Goal: Task Accomplishment & Management: Complete application form

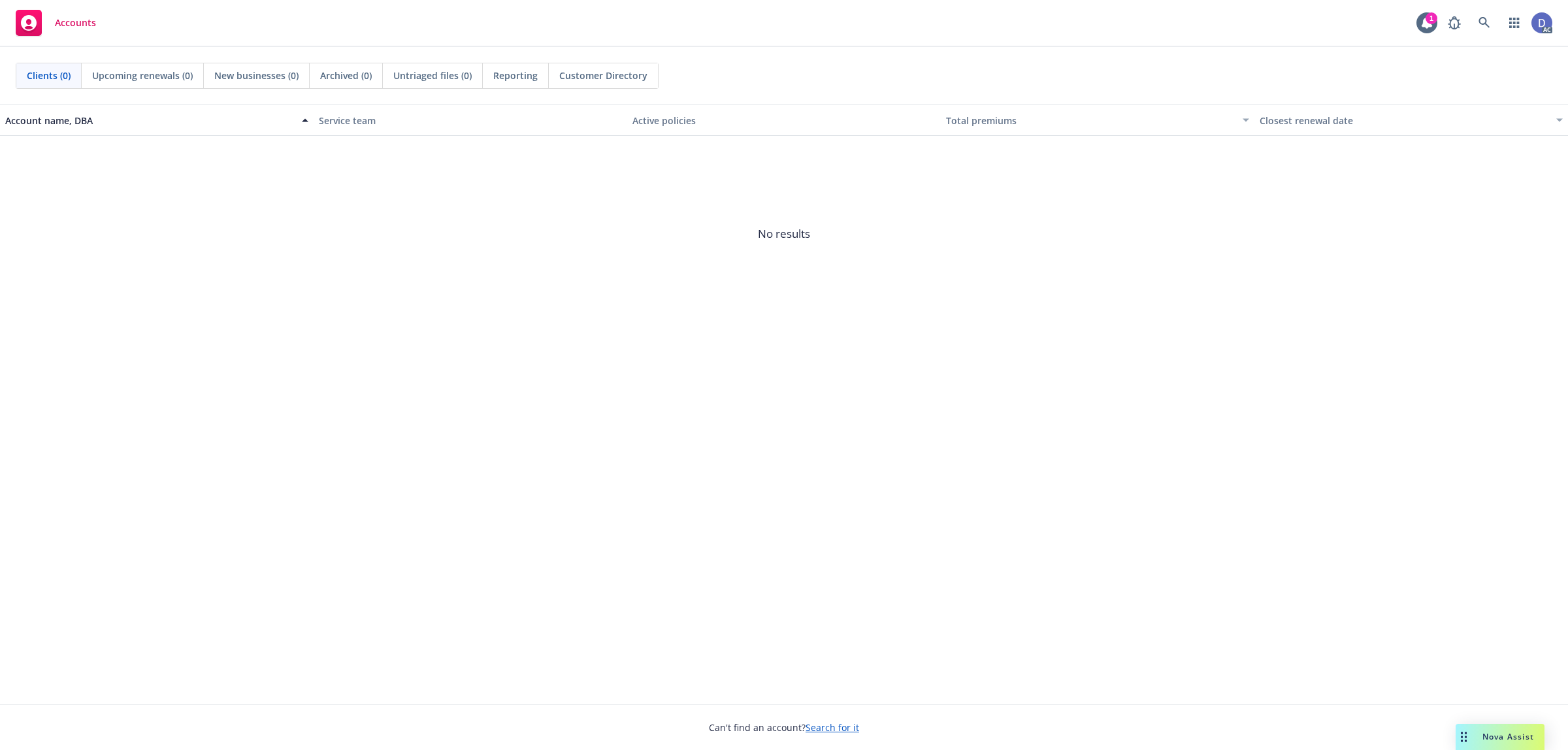
click at [1488, 30] on link at bounding box center [1485, 23] width 26 height 26
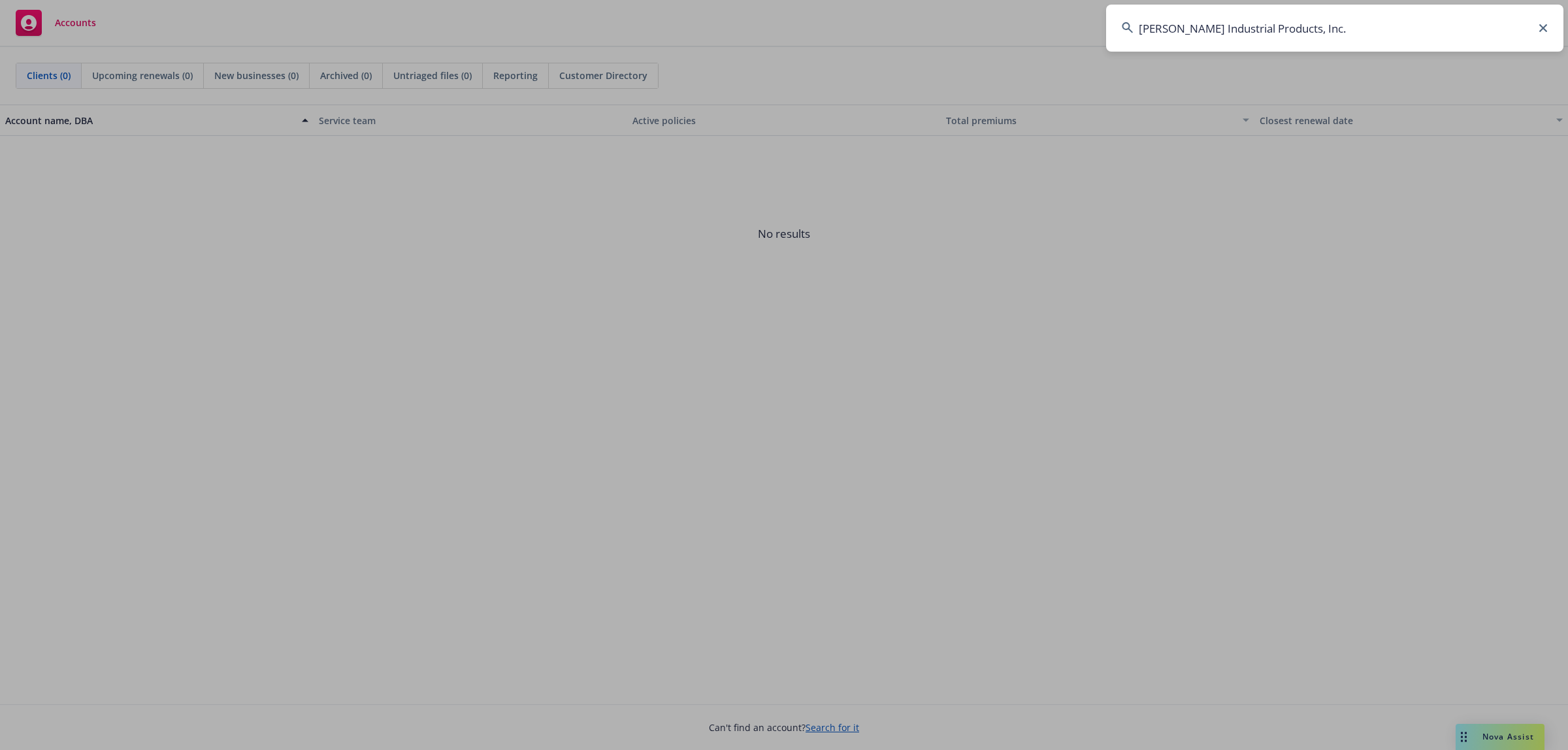
click at [1488, 30] on input "Gleason Industrial Products, Inc." at bounding box center [1335, 28] width 458 height 47
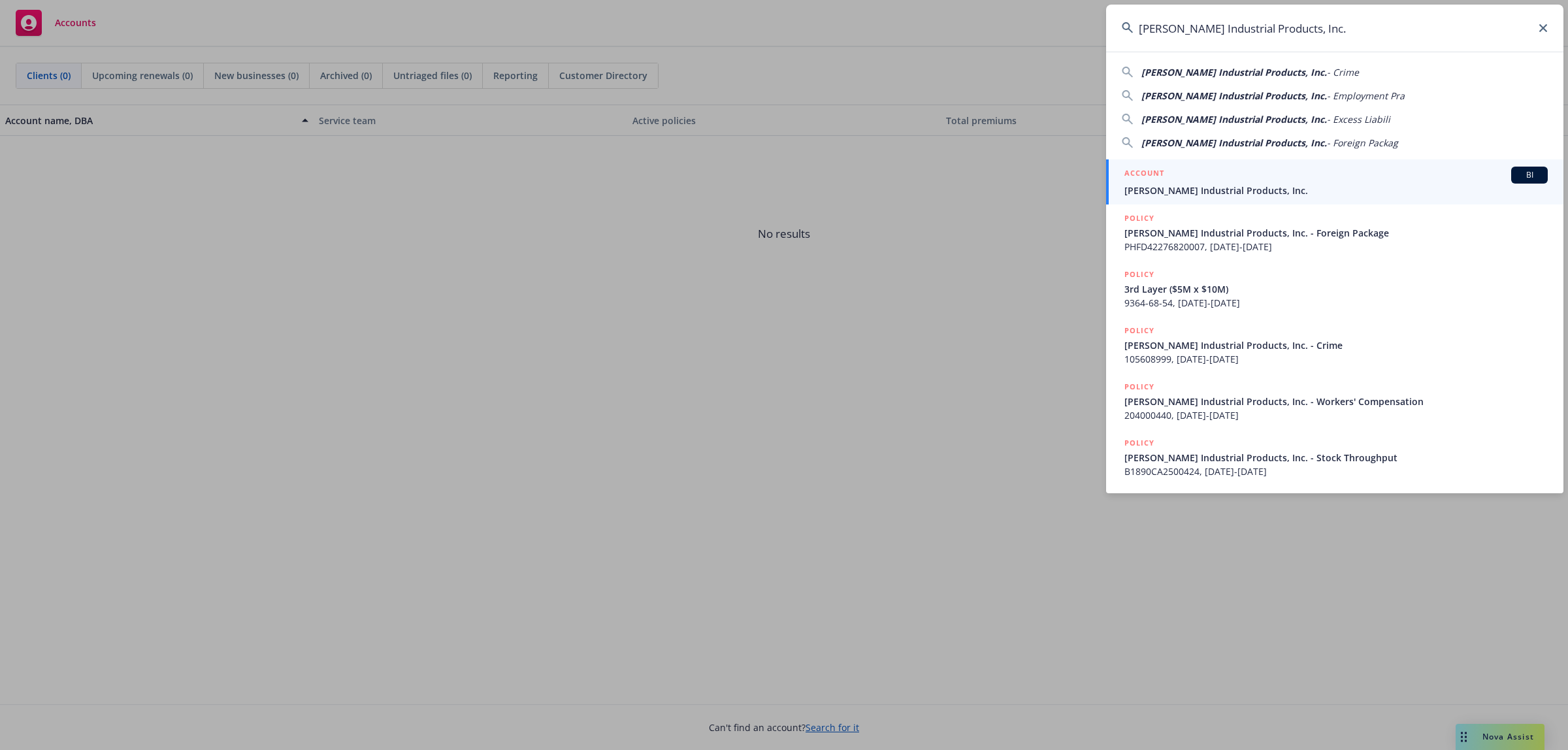
type input "Gleason Industrial Products, Inc."
click at [1324, 184] on span "Gleason Industrial Products, Inc." at bounding box center [1336, 191] width 424 height 14
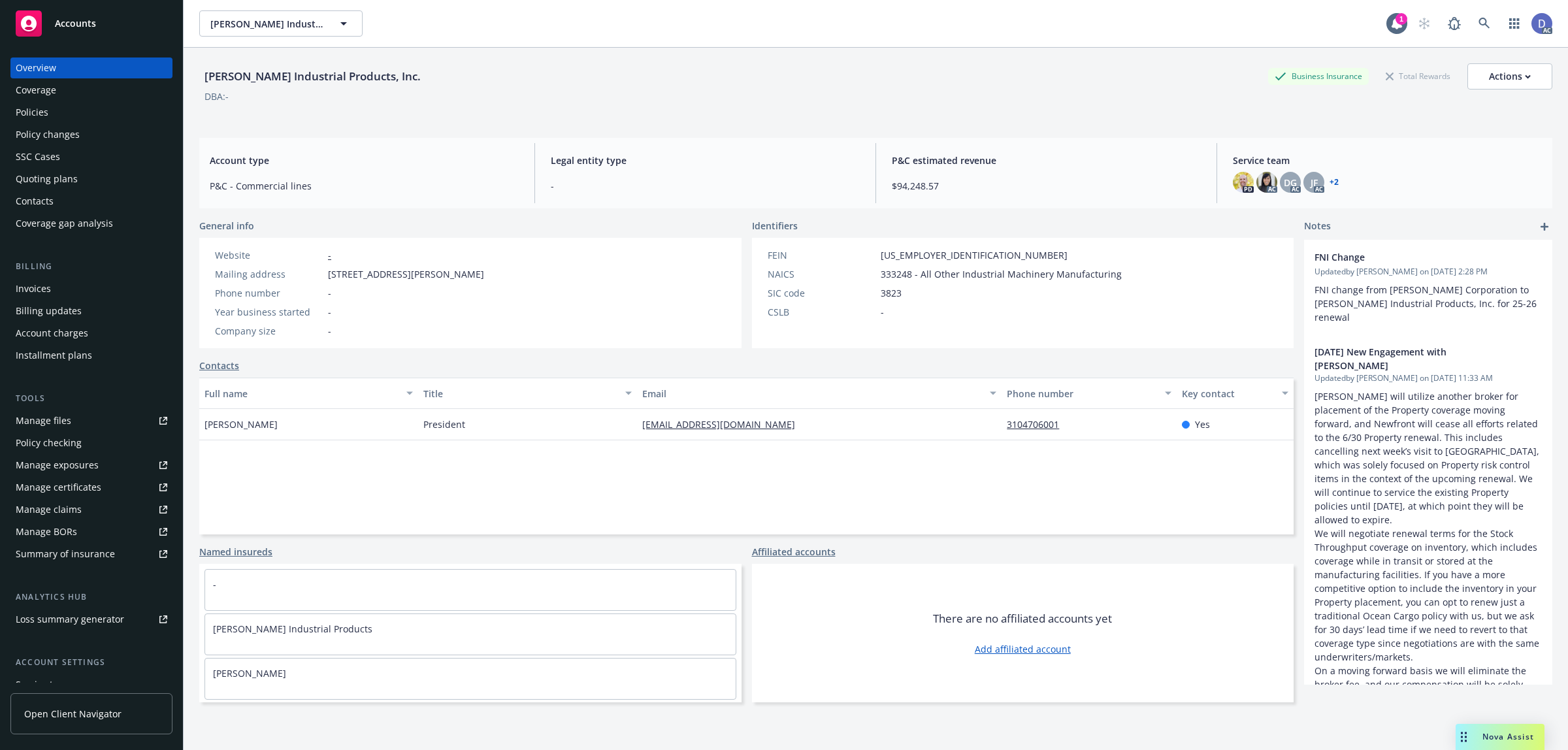
click at [44, 508] on div "Manage claims" at bounding box center [48, 509] width 66 height 21
click at [60, 421] on div "Manage files" at bounding box center [44, 421] width 56 height 21
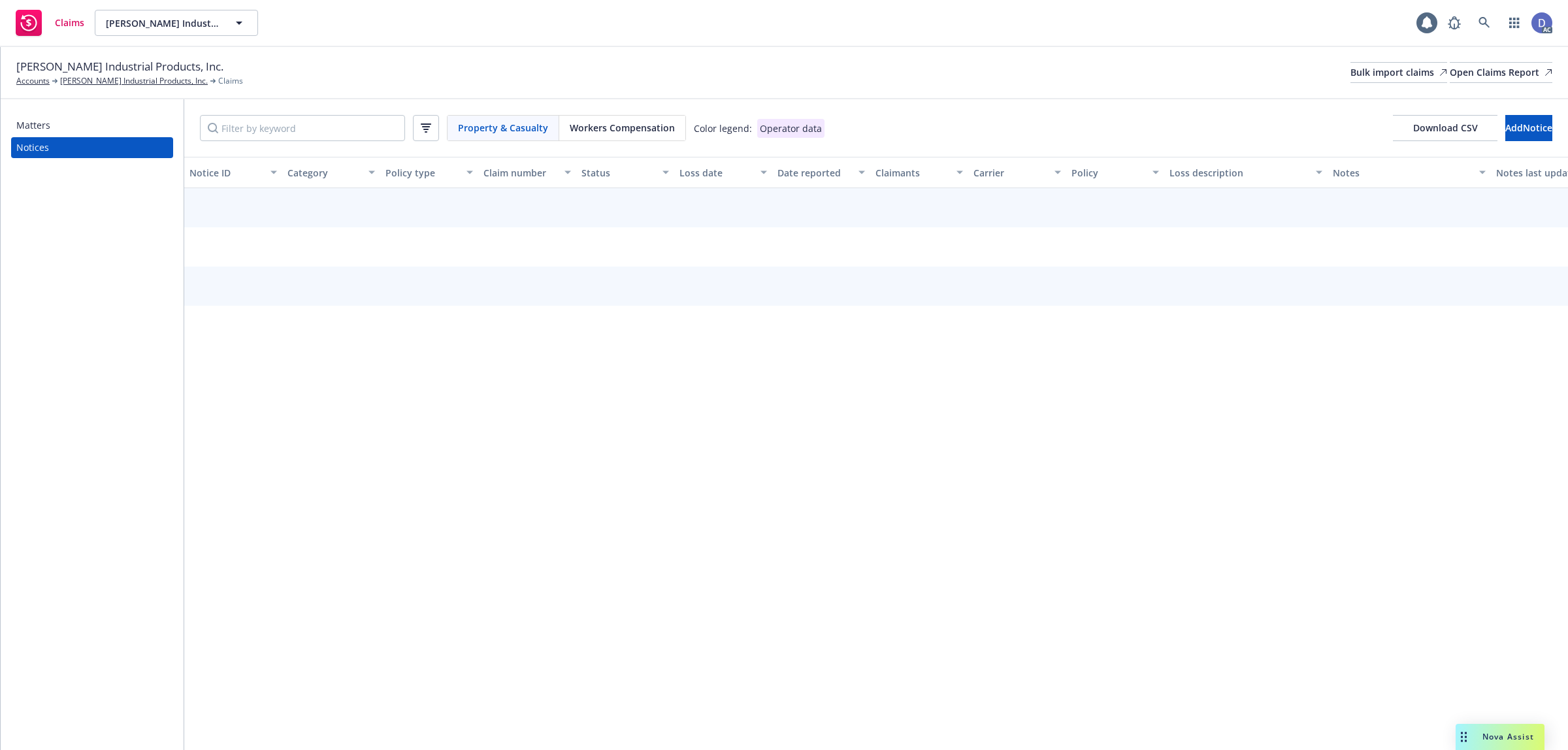
click at [1358, 83] on div "Gleason Industrial Products, Inc. Accounts Gleason Industrial Products, Inc. Cl…" at bounding box center [784, 72] width 1536 height 29
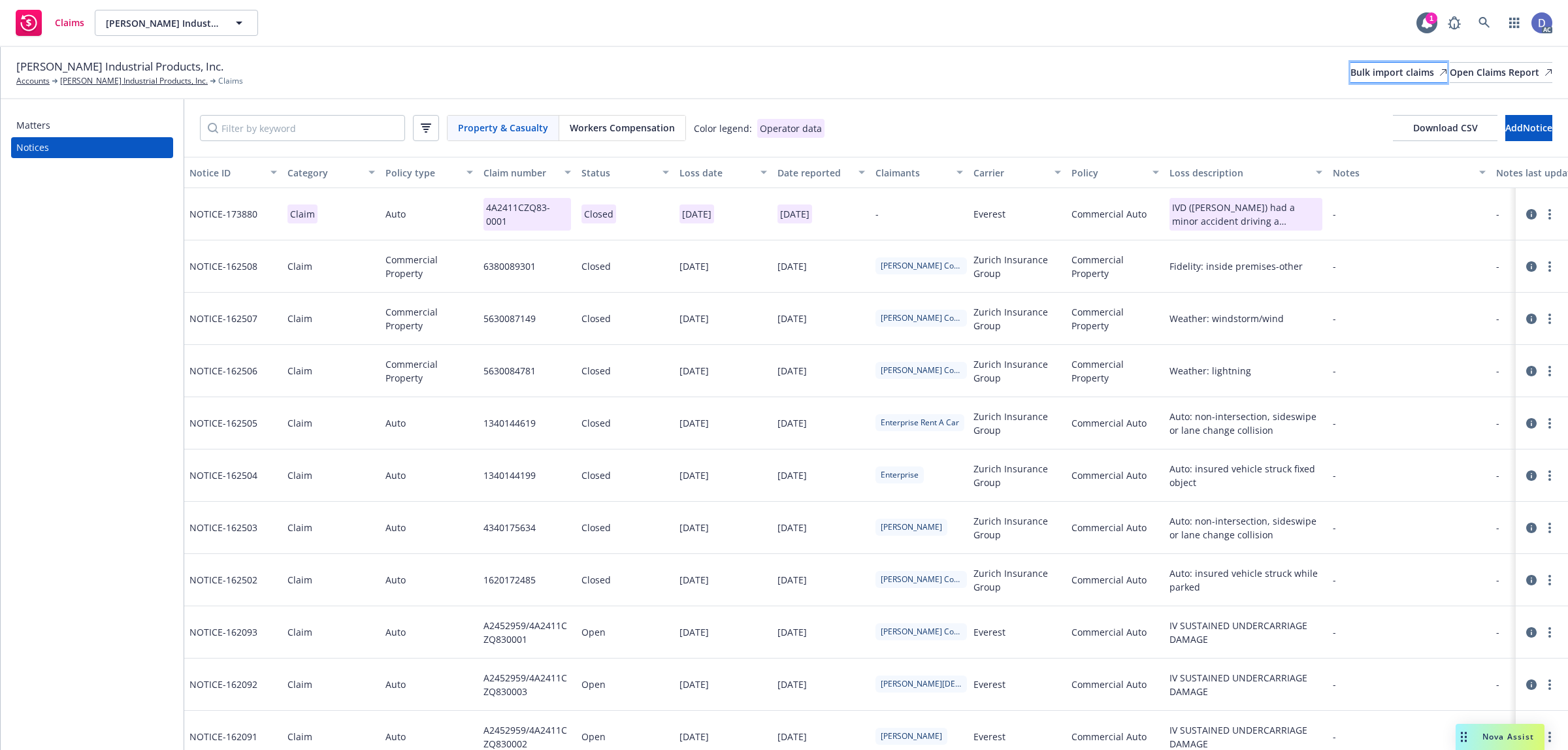
click at [1354, 72] on div "Bulk import claims" at bounding box center [1399, 72] width 97 height 20
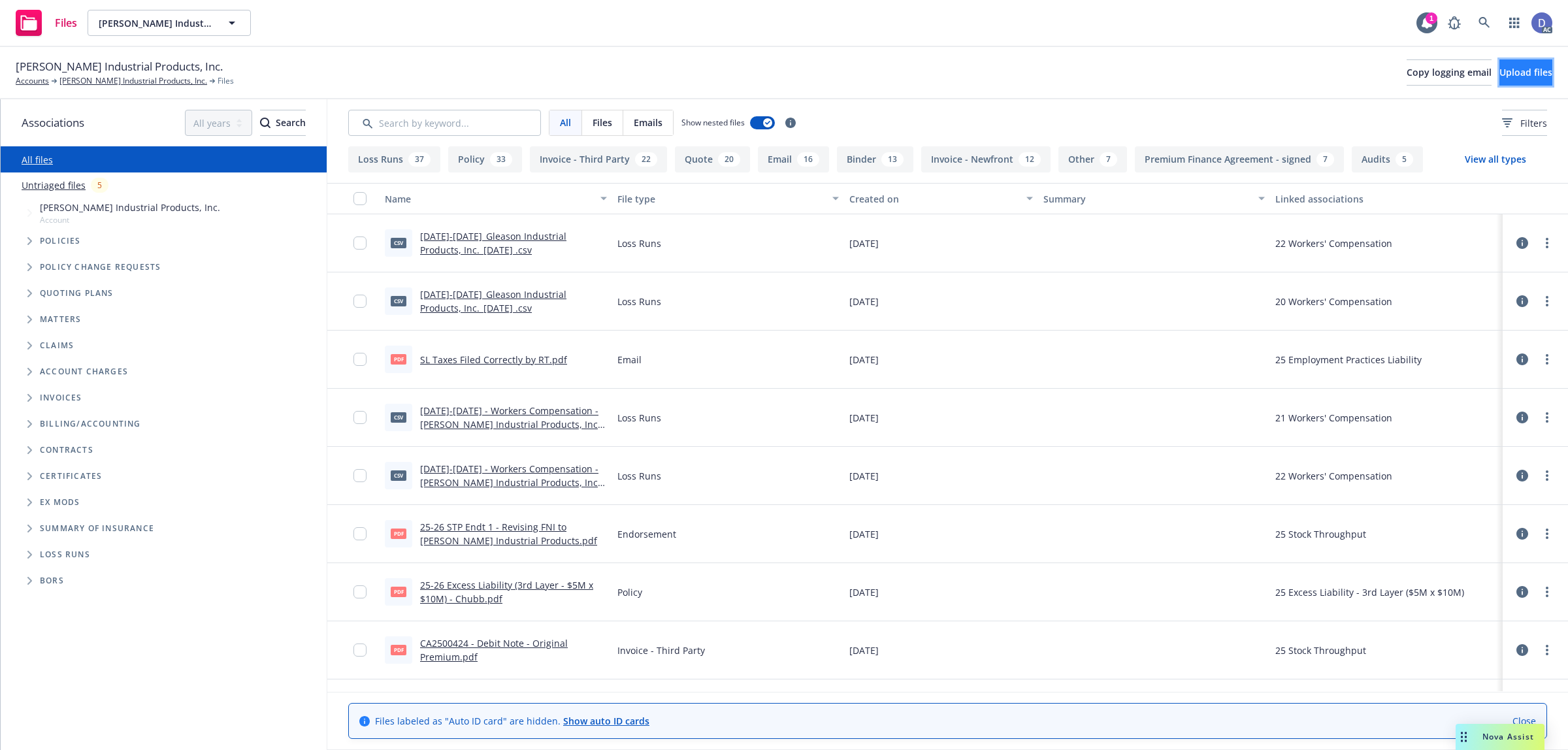
click at [1500, 66] on span "Upload files" at bounding box center [1526, 71] width 53 height 12
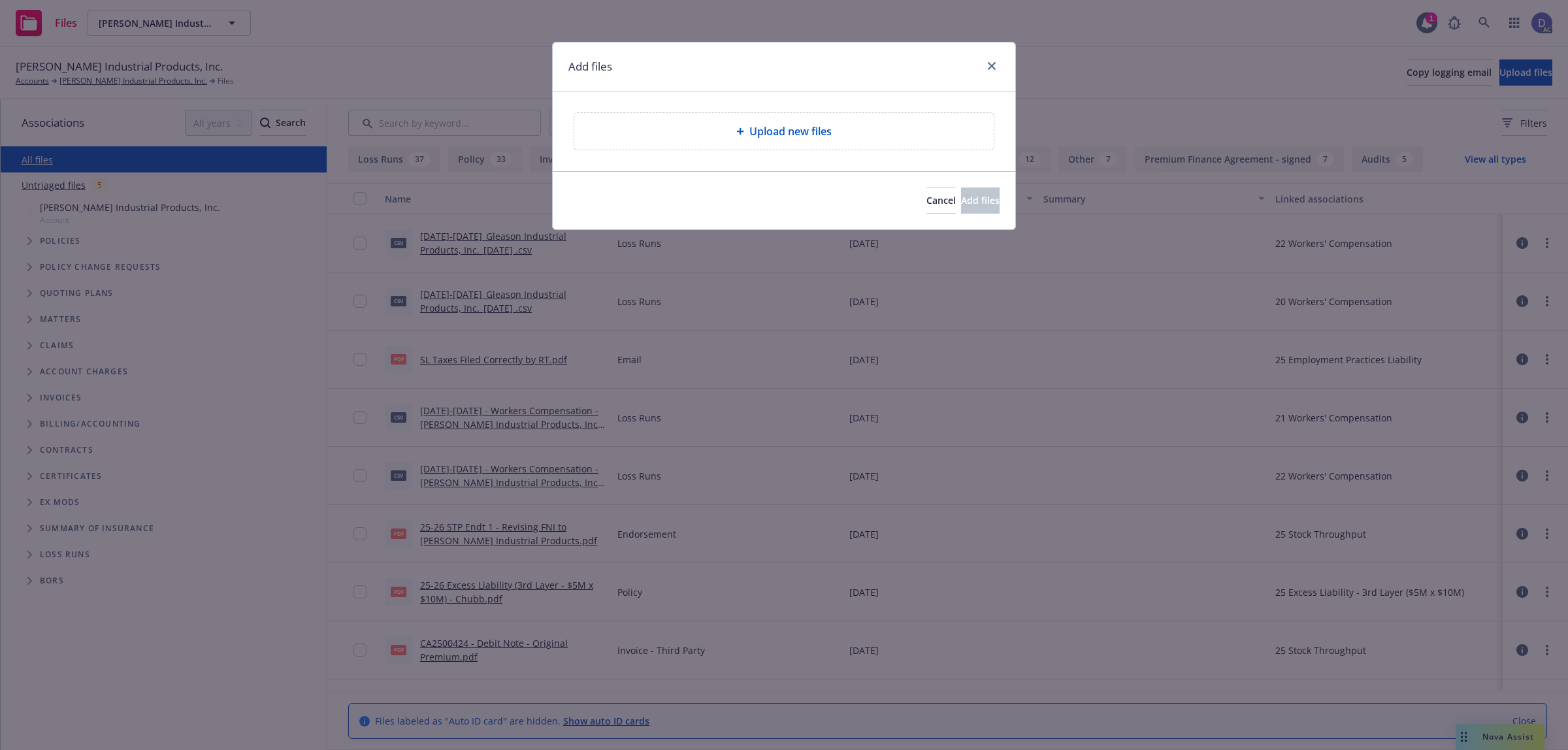
click at [812, 155] on div "Upload new files" at bounding box center [784, 131] width 462 height 80
click at [801, 148] on div "Upload new files" at bounding box center [784, 131] width 420 height 37
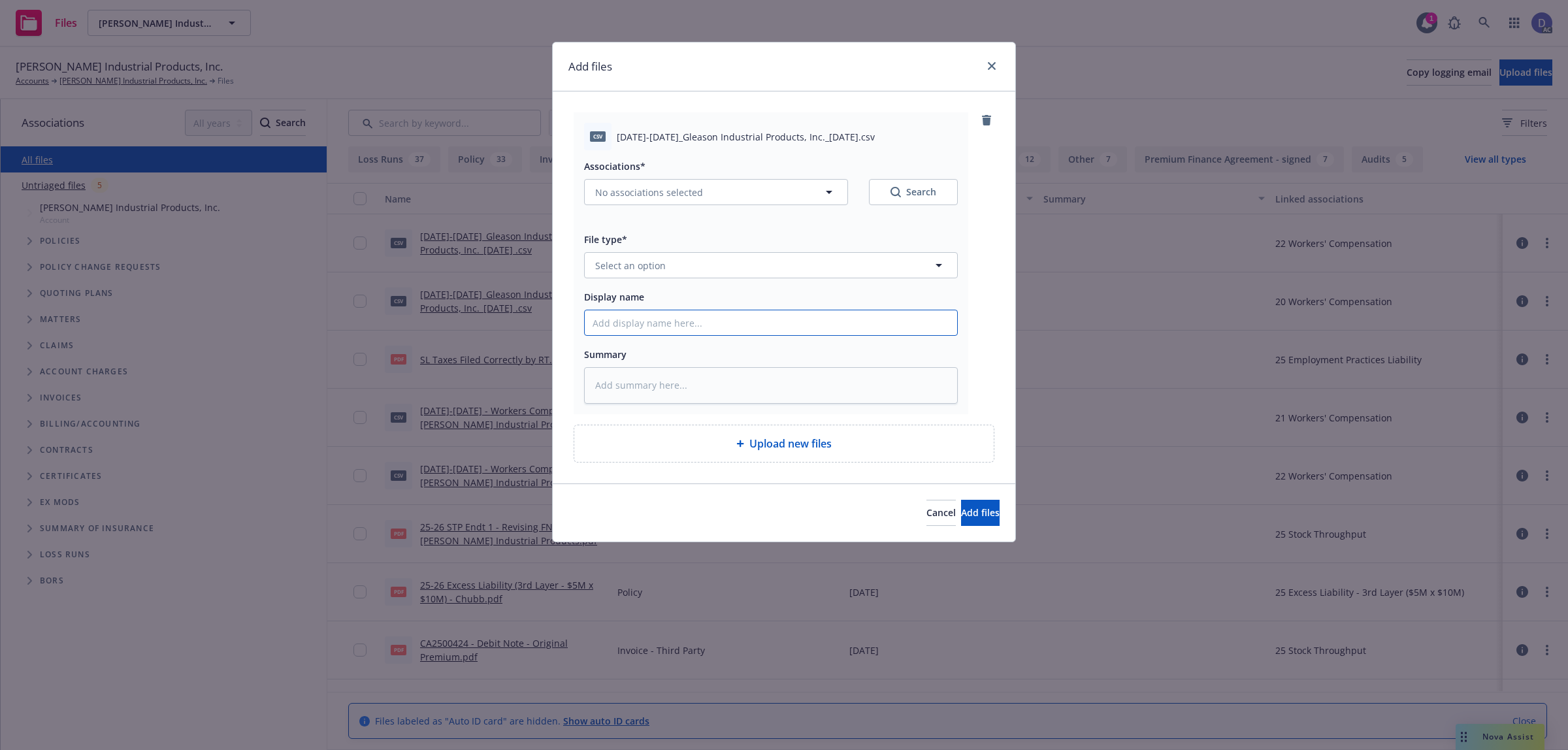
drag, startPoint x: 756, startPoint y: 331, endPoint x: 788, endPoint y: 302, distance: 43.2
click at [756, 331] on input "Display name" at bounding box center [770, 323] width 372 height 25
paste input "2021-2022_Gleason Industrial Products, Inc._4-11-2025"
type input "2021-2022_Gleason Industrial Products, Inc._4-11-2025"
type textarea "x"
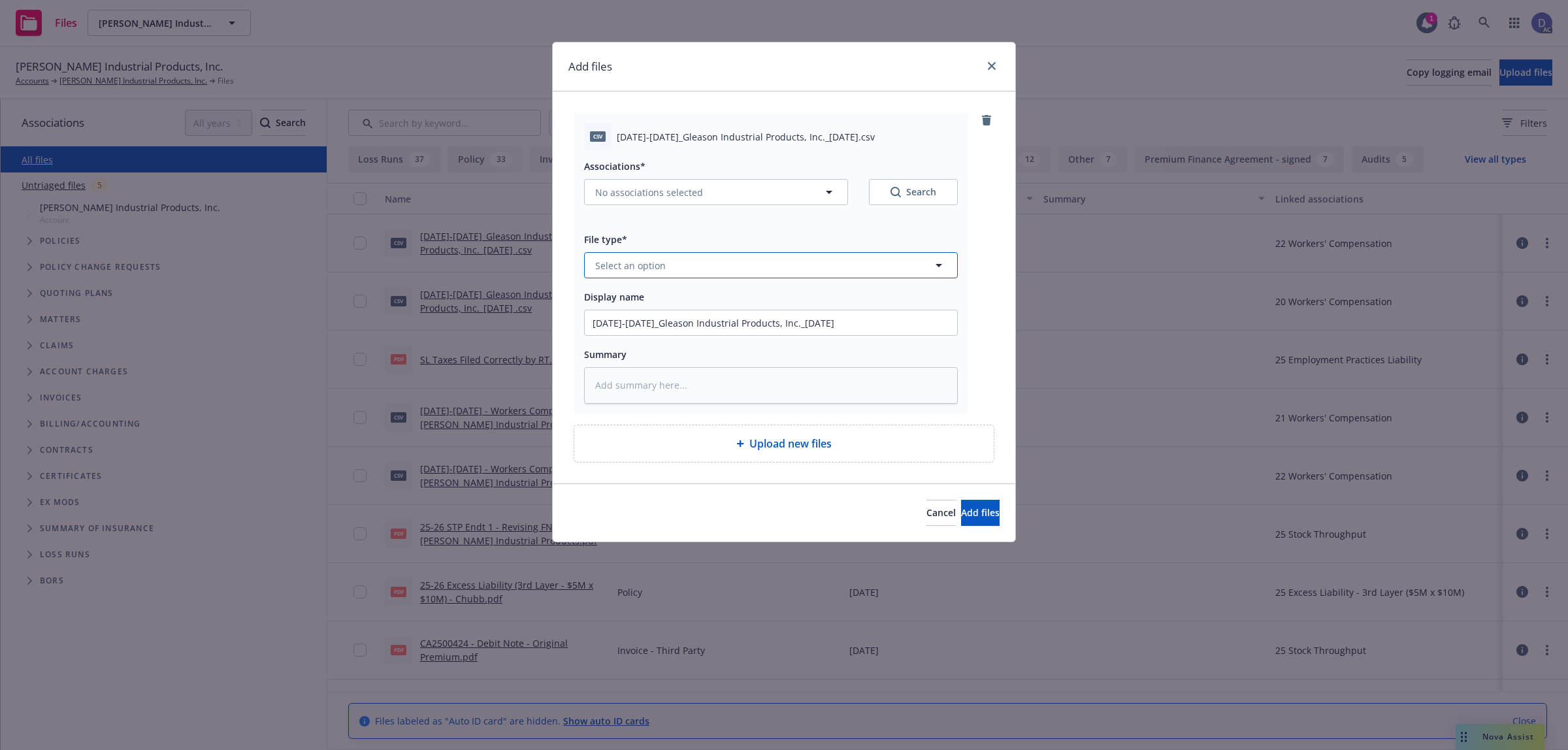
click at [824, 265] on button "Select an option" at bounding box center [770, 265] width 374 height 26
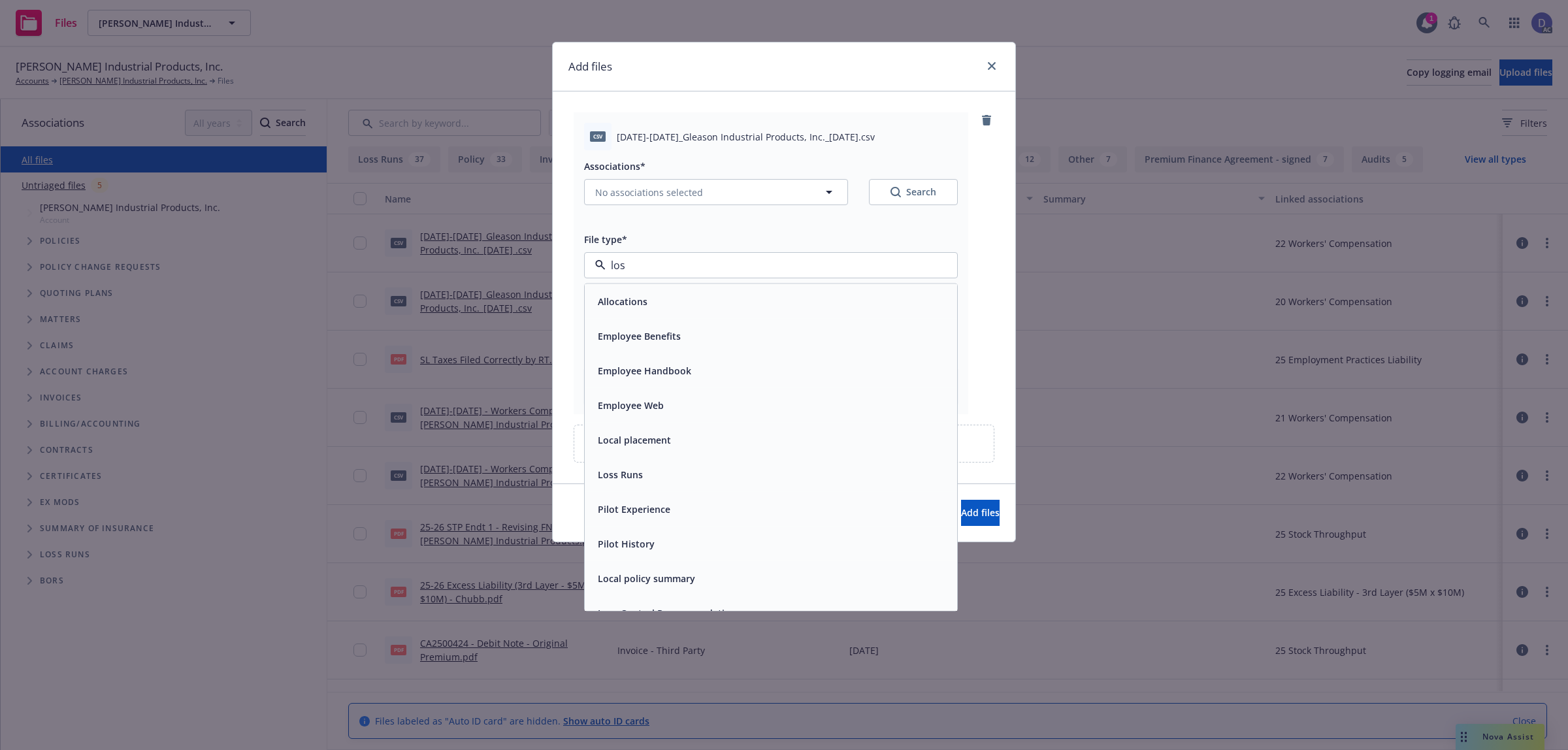
type input "loss"
click at [793, 315] on div "Loss Runs" at bounding box center [770, 301] width 372 height 35
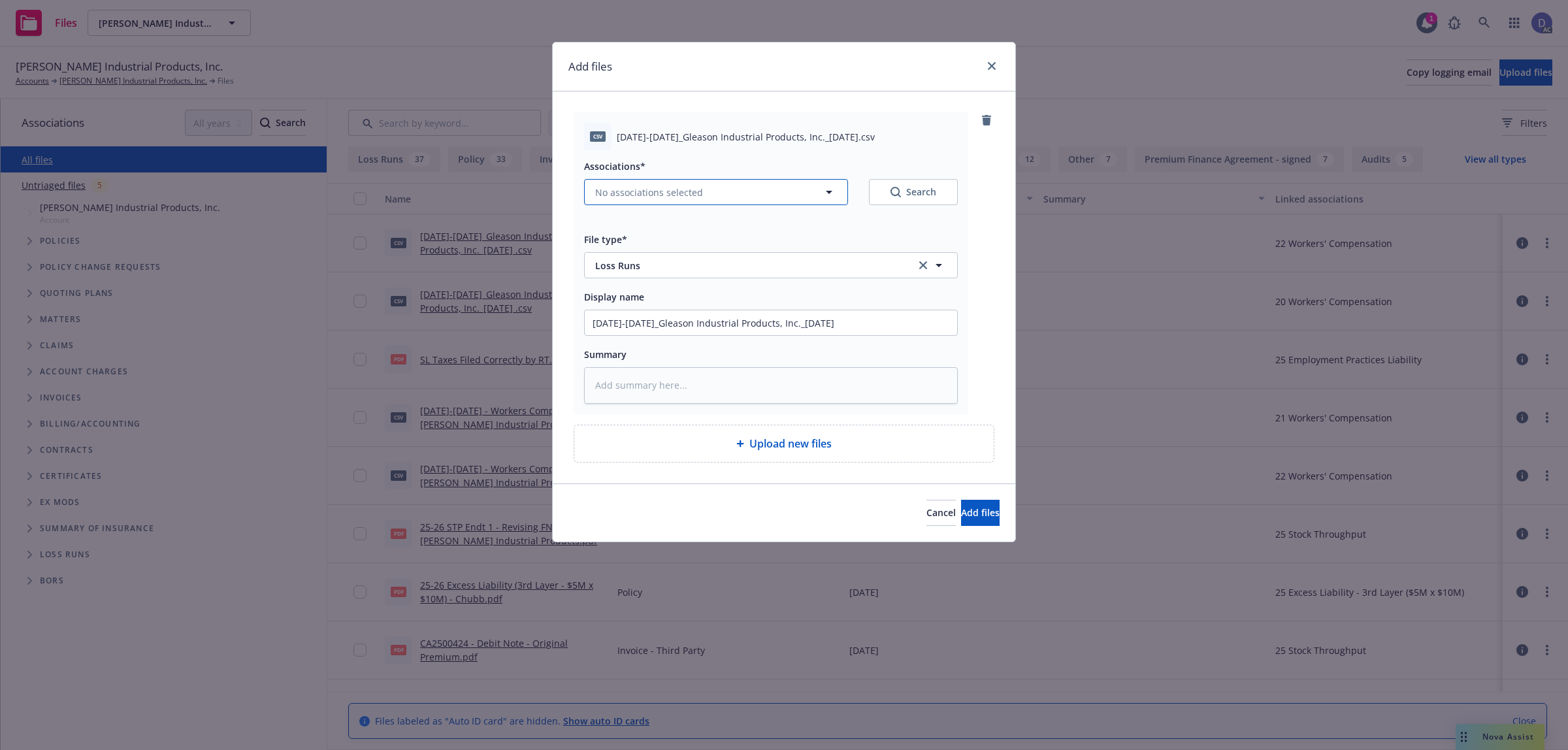
click at [638, 193] on span "No associations selected" at bounding box center [649, 192] width 108 height 14
type textarea "x"
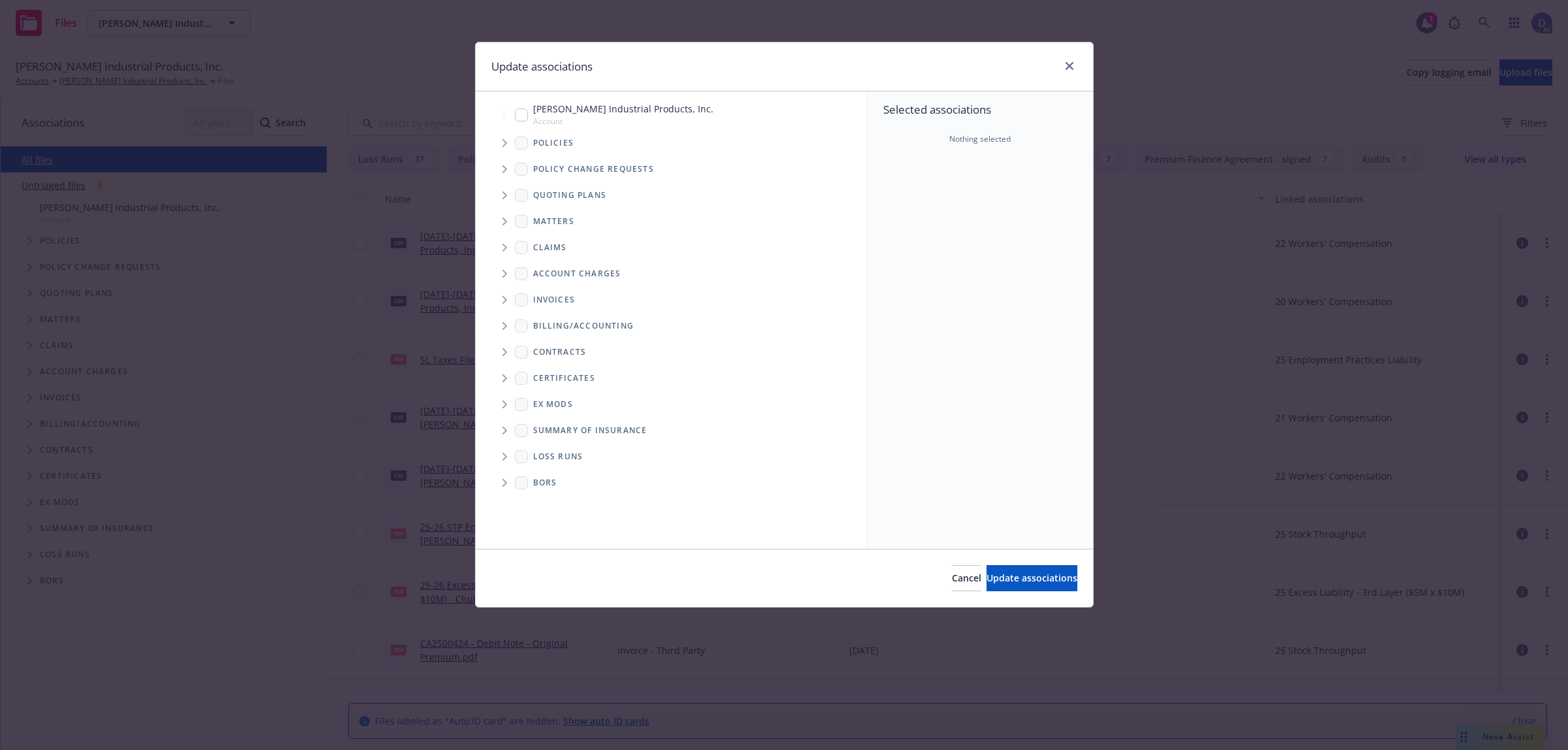
click at [508, 145] on span "Tree Example" at bounding box center [504, 143] width 21 height 21
click at [1037, 237] on div "Selected associations Nothing selected" at bounding box center [981, 320] width 225 height 458
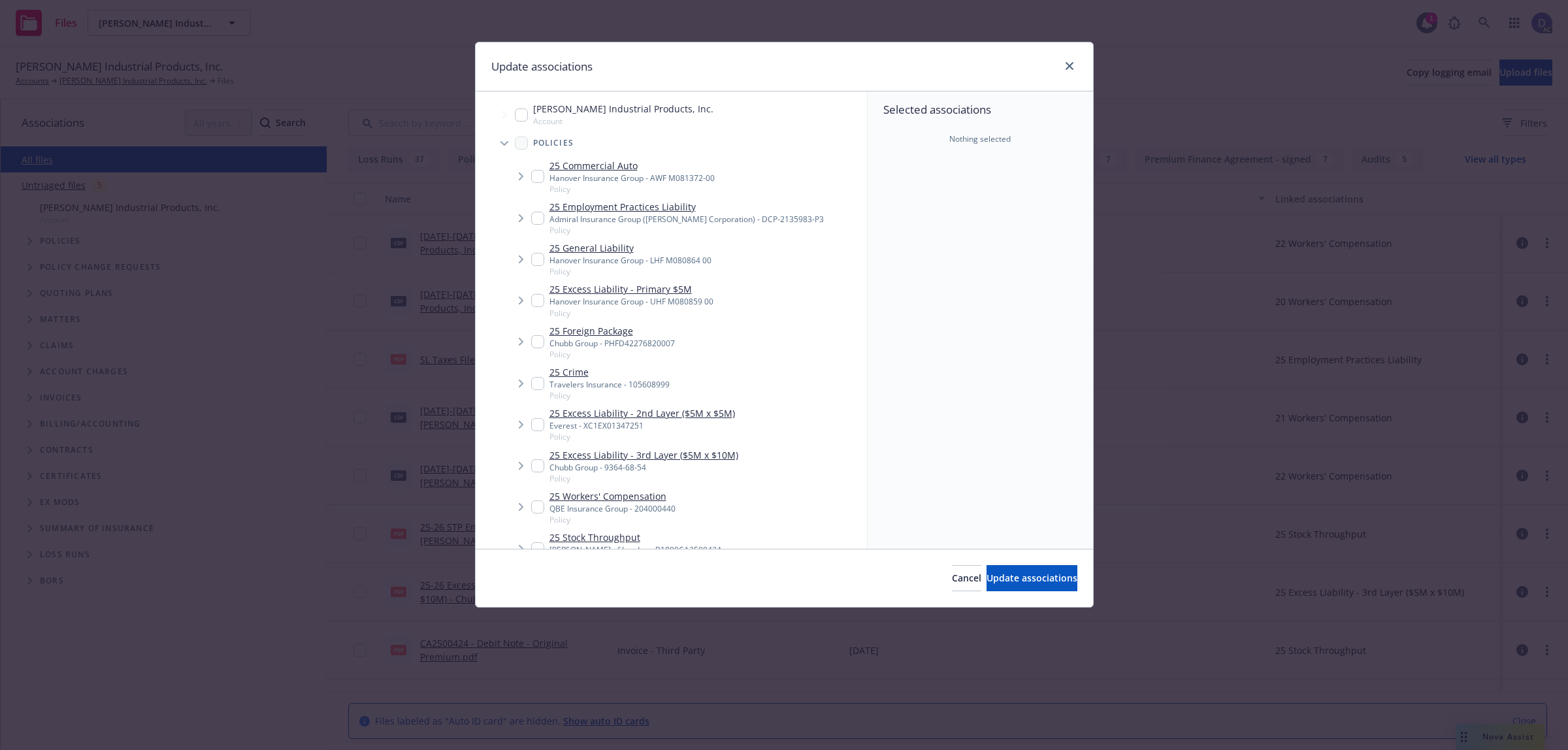
scroll to position [1701, 0]
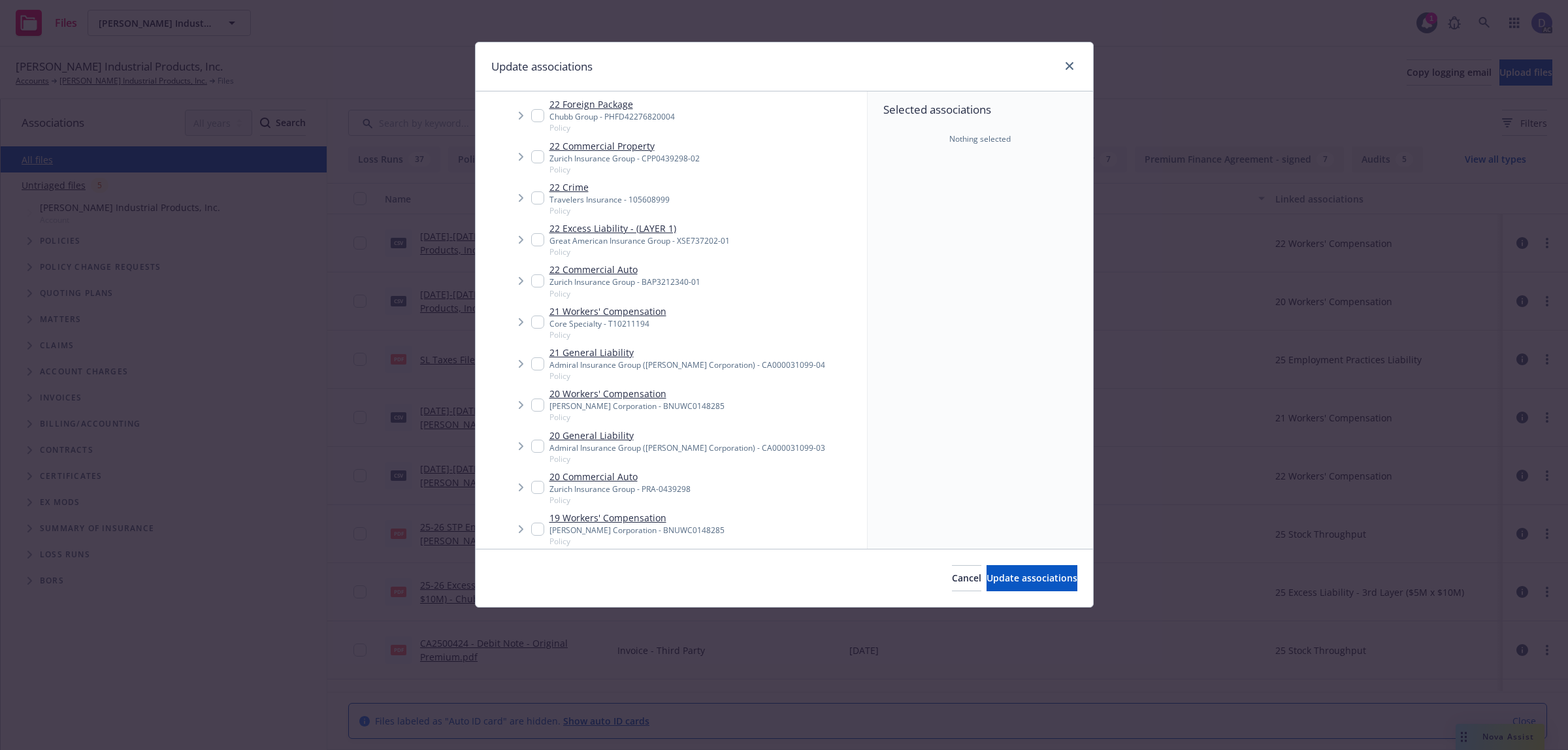
click at [644, 309] on link "21 Workers' Compensation" at bounding box center [608, 311] width 117 height 14
checkbox input "true"
click at [1026, 582] on span "Update associations" at bounding box center [1032, 577] width 91 height 12
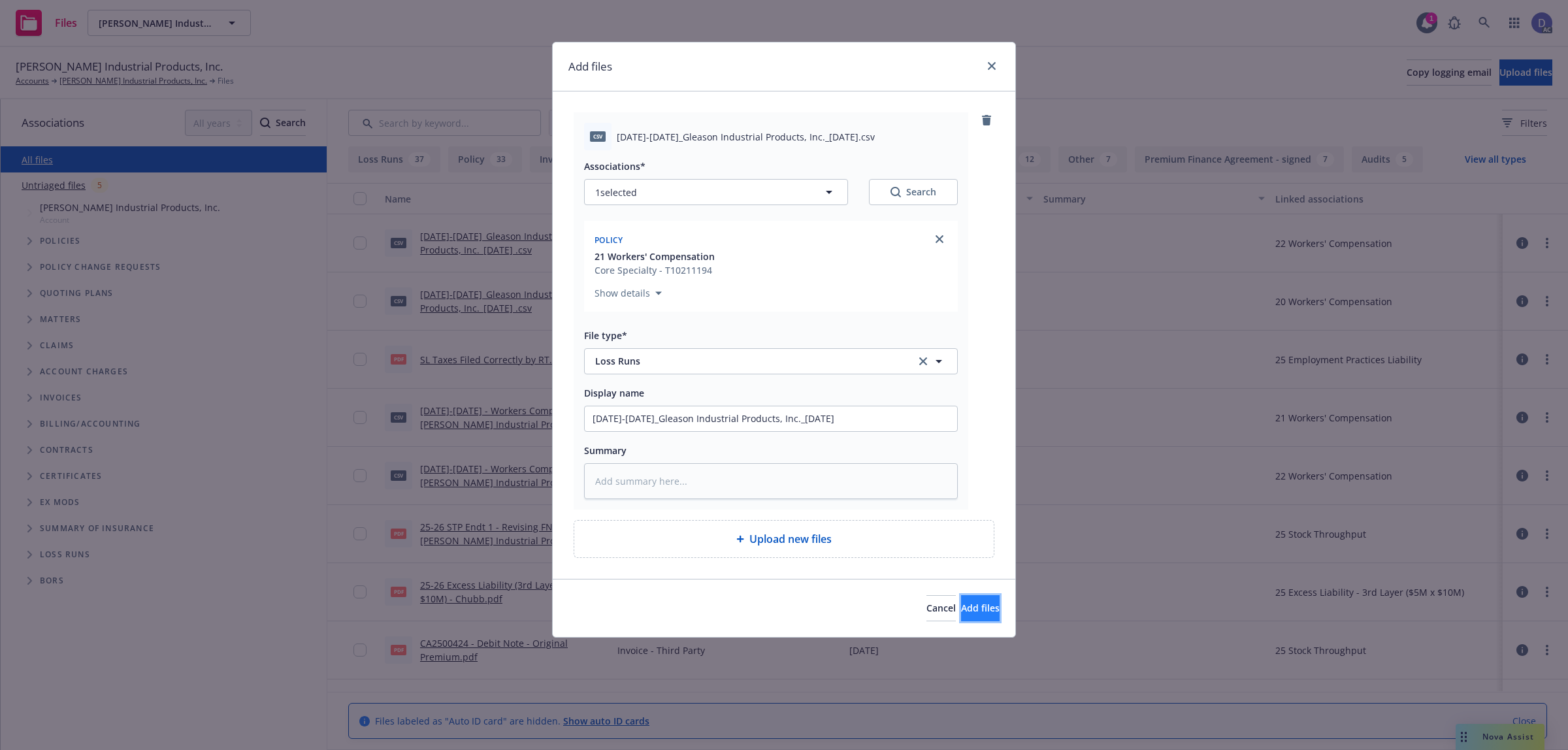
click at [961, 605] on span "Add files" at bounding box center [980, 608] width 39 height 12
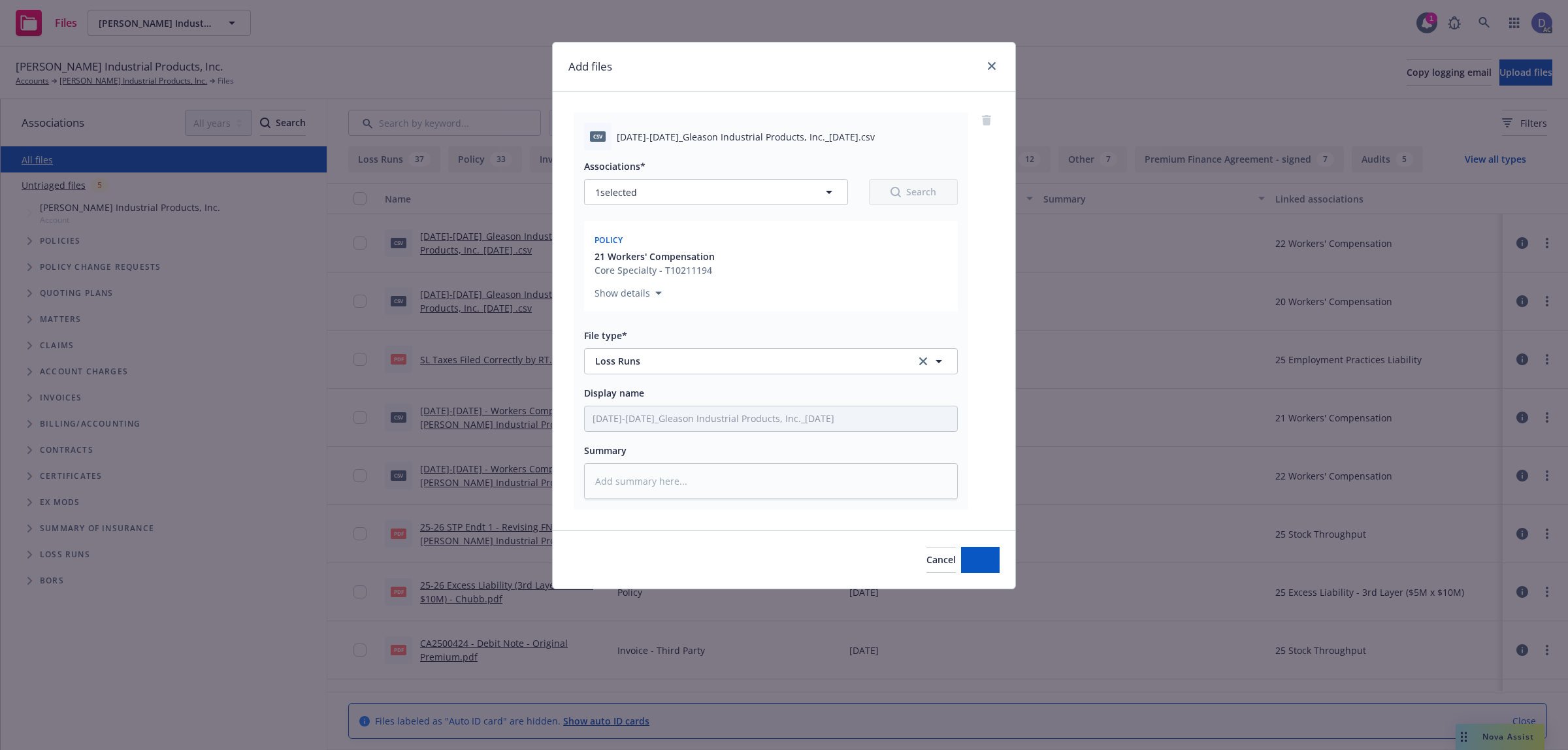
type textarea "x"
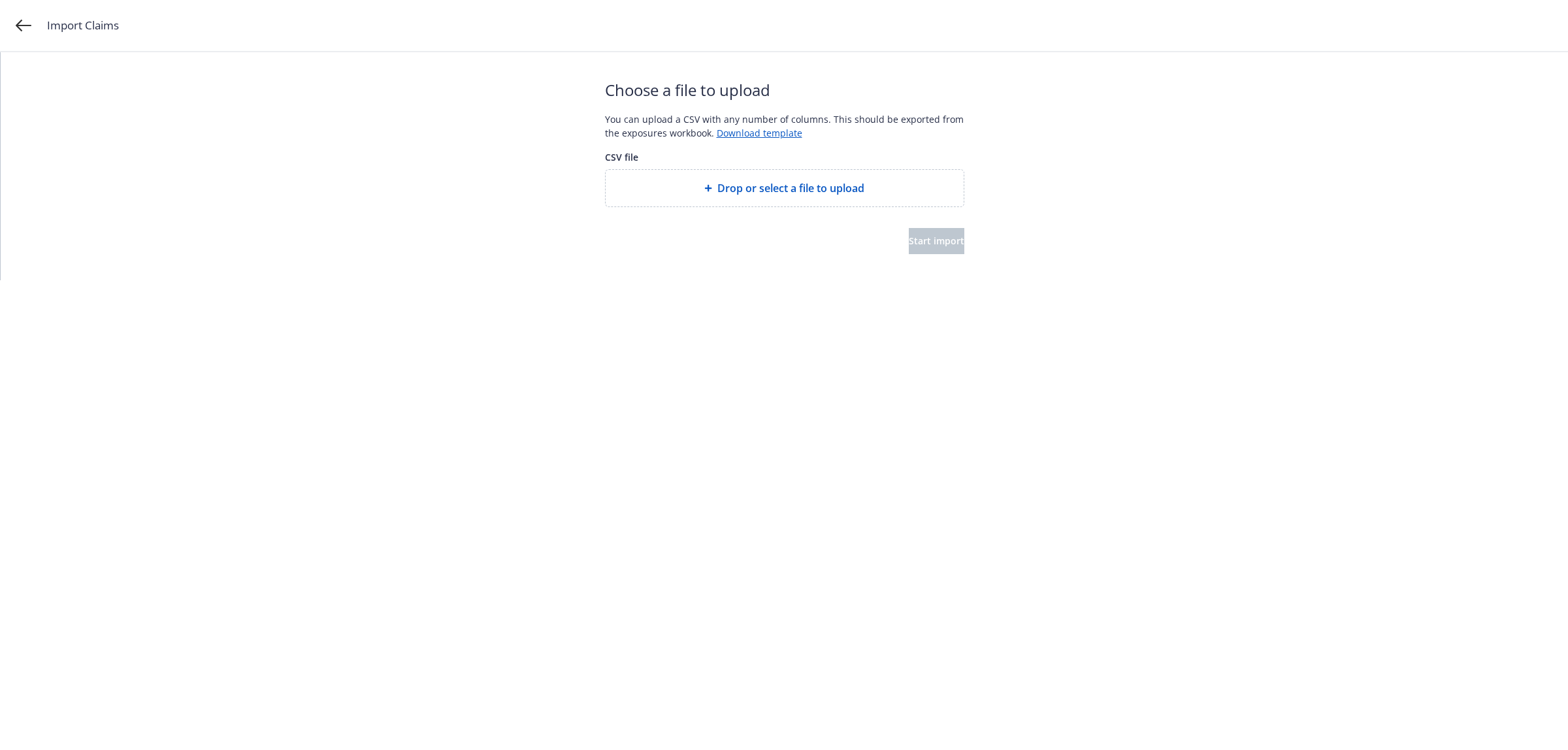
click at [782, 205] on div "Drop or select a file to upload" at bounding box center [785, 188] width 358 height 37
click at [958, 242] on button "Start import" at bounding box center [937, 242] width 56 height 26
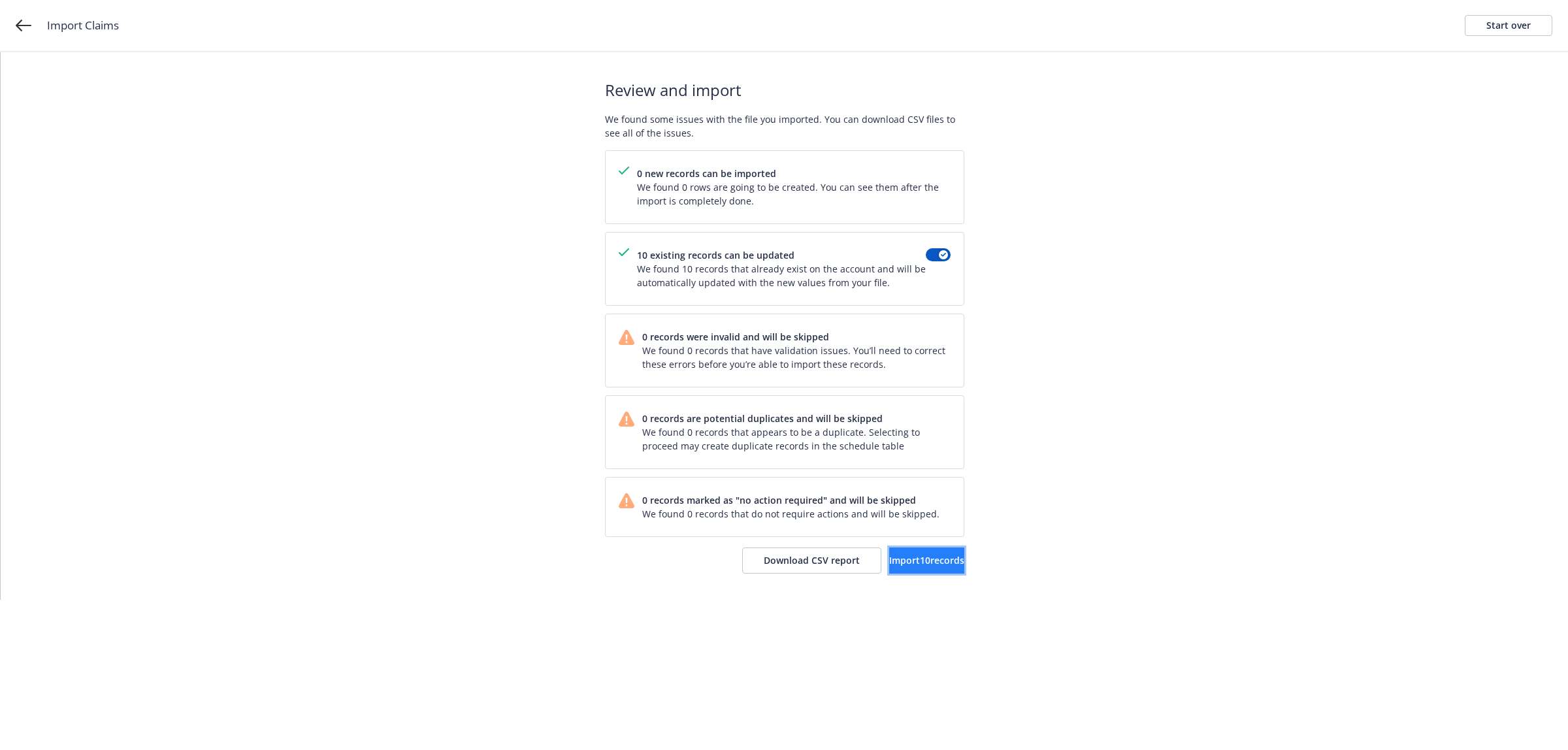
click at [923, 559] on span "Import 10 records" at bounding box center [927, 560] width 75 height 12
click at [894, 559] on span "View accounts" at bounding box center [911, 560] width 64 height 12
